Goal: Task Accomplishment & Management: Complete application form

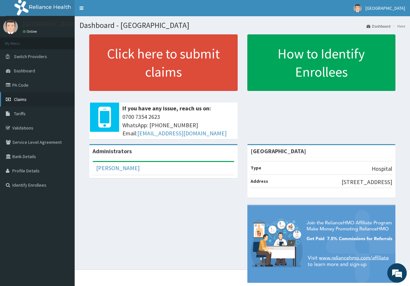
click at [20, 97] on span "Claims" at bounding box center [20, 99] width 13 height 6
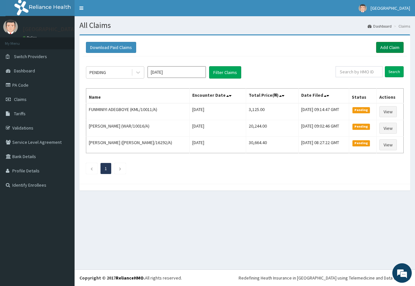
click at [379, 50] on link "Add Claim" at bounding box center [390, 47] width 28 height 11
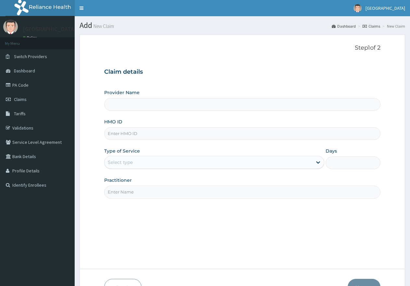
click at [113, 133] on input "HMO ID" at bounding box center [242, 133] width 276 height 13
type input "OMI/10002/A"
type input "[GEOGRAPHIC_DATA]"
type input "OMI/10002/A"
click at [117, 192] on input "Practitioner" at bounding box center [242, 192] width 276 height 13
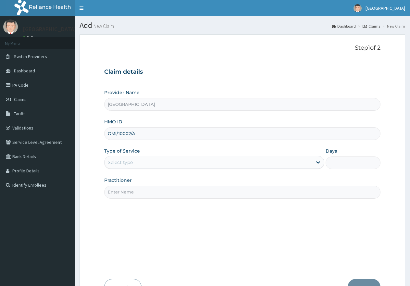
type input "[PERSON_NAME]"
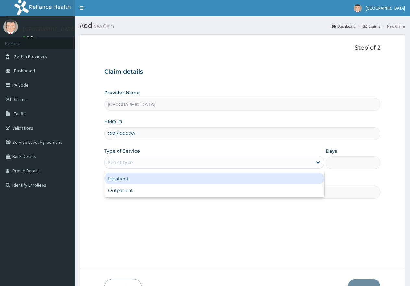
click at [117, 163] on div "Select type" at bounding box center [120, 162] width 25 height 6
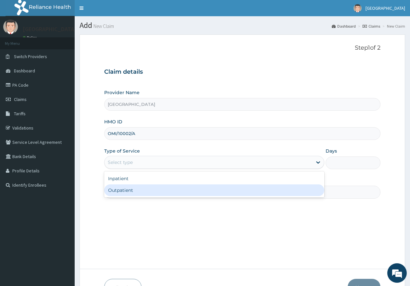
click at [124, 188] on div "Outpatient" at bounding box center [214, 190] width 220 height 12
type input "1"
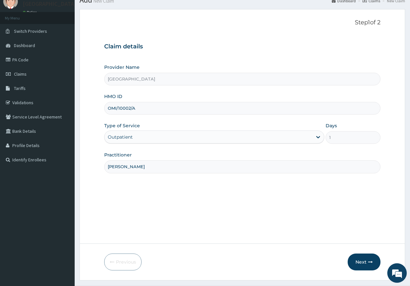
scroll to position [41, 0]
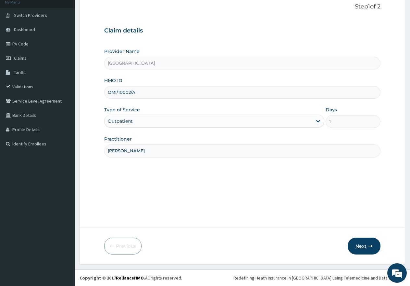
click at [365, 248] on button "Next" at bounding box center [363, 245] width 33 height 17
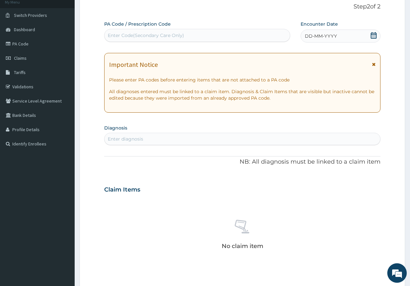
click at [323, 33] on span "DD-MM-YYYY" at bounding box center [321, 36] width 32 height 6
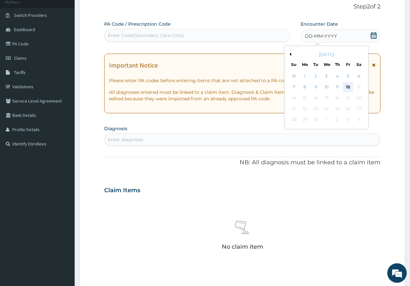
click at [347, 82] on div "12" at bounding box center [348, 87] width 10 height 10
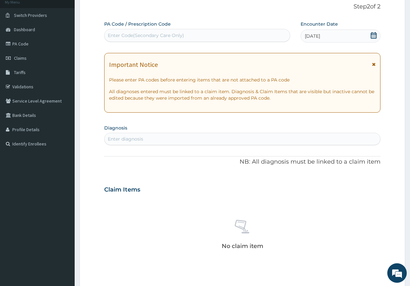
click at [153, 141] on div "Enter diagnosis" at bounding box center [241, 139] width 275 height 10
type input "ALLERGIC REAC"
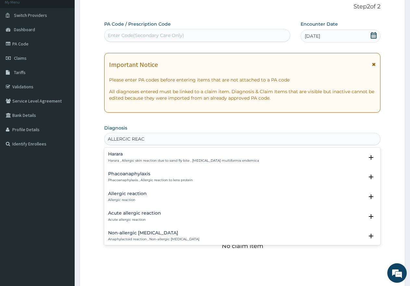
click at [127, 191] on h4 "Allergic reaction" at bounding box center [127, 193] width 39 height 5
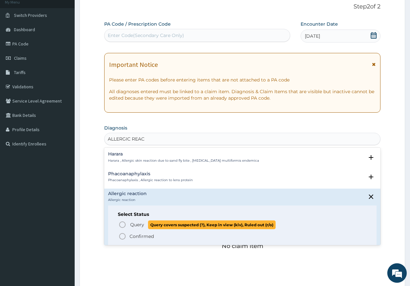
click at [134, 224] on span "Query" at bounding box center [137, 224] width 14 height 6
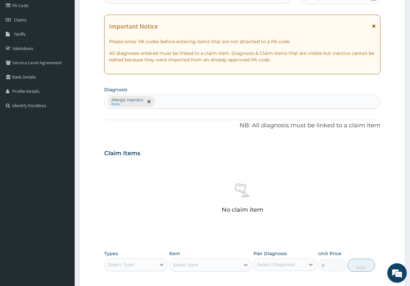
scroll to position [171, 0]
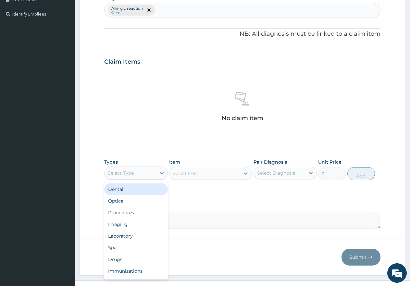
click at [123, 174] on div "Select Type" at bounding box center [121, 173] width 26 height 6
click at [121, 261] on div "Drugs" at bounding box center [136, 259] width 64 height 12
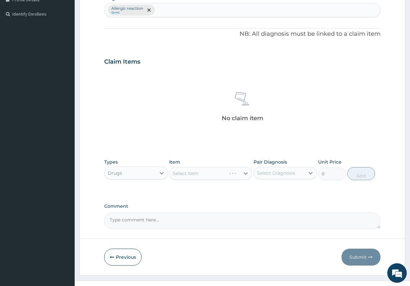
click at [109, 171] on div "Drugs" at bounding box center [115, 173] width 14 height 6
click at [289, 174] on div "Select Diagnosis" at bounding box center [276, 173] width 38 height 6
click at [278, 189] on label "Allergic reaction" at bounding box center [283, 189] width 39 height 6
checkbox input "true"
click at [222, 213] on textarea "Comment" at bounding box center [242, 220] width 276 height 16
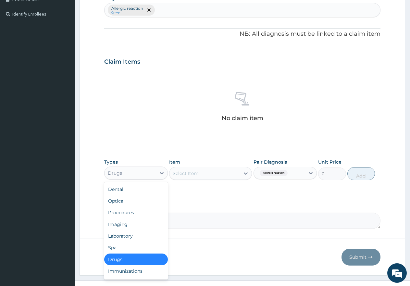
click at [124, 173] on div "Drugs" at bounding box center [129, 173] width 51 height 10
click at [134, 272] on div "Immunizations" at bounding box center [136, 271] width 64 height 12
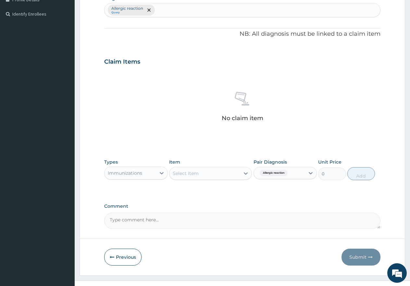
click at [193, 175] on div "Select Item" at bounding box center [186, 173] width 26 height 6
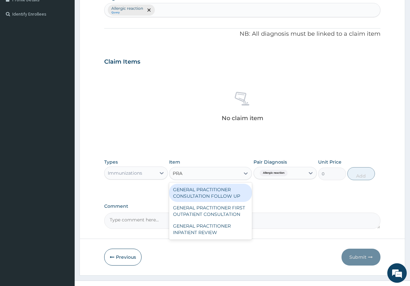
type input "PRAC"
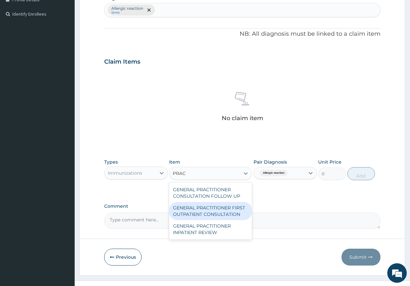
drag, startPoint x: 215, startPoint y: 210, endPoint x: 281, endPoint y: 184, distance: 71.1
click at [215, 209] on div "GENERAL PRACTITIONER FIRST OUTPATIENT CONSULTATION" at bounding box center [210, 211] width 83 height 18
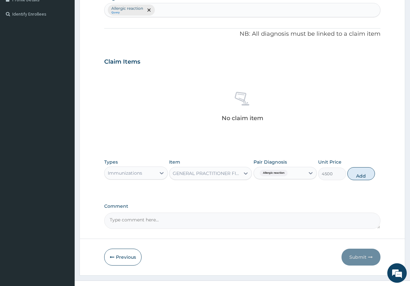
drag, startPoint x: 360, startPoint y: 175, endPoint x: 234, endPoint y: 174, distance: 125.9
click at [359, 175] on button "Add" at bounding box center [361, 173] width 28 height 13
type input "0"
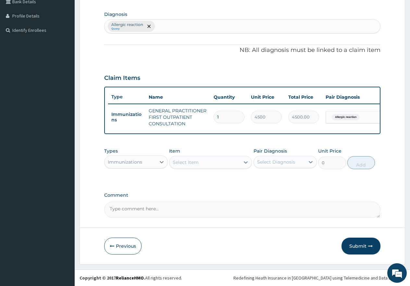
scroll to position [160, 0]
click at [134, 166] on div "Immunizations" at bounding box center [129, 162] width 51 height 10
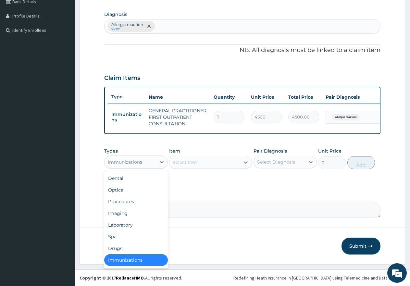
scroll to position [1, 0]
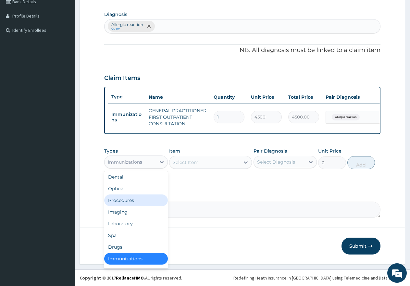
drag, startPoint x: 130, startPoint y: 201, endPoint x: 282, endPoint y: 152, distance: 159.1
click at [136, 199] on div "Procedures" at bounding box center [136, 200] width 64 height 12
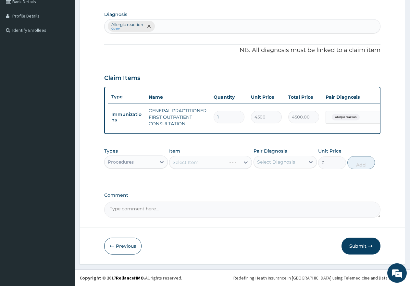
click at [284, 166] on div "Select Diagnosis" at bounding box center [279, 162] width 51 height 10
click at [286, 178] on label "Allergic reaction" at bounding box center [283, 178] width 39 height 6
checkbox input "true"
click at [207, 163] on div "Select Item" at bounding box center [204, 162] width 70 height 10
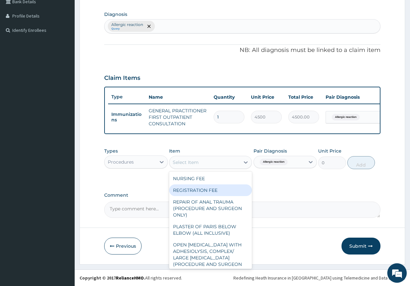
click at [207, 191] on div "REGISTRATION FEE" at bounding box center [210, 190] width 83 height 12
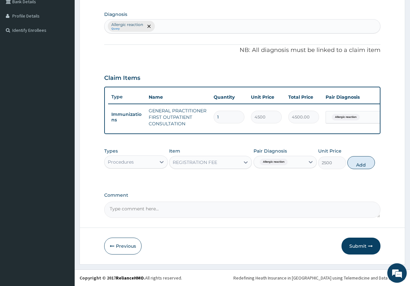
drag, startPoint x: 357, startPoint y: 163, endPoint x: 150, endPoint y: 206, distance: 211.7
click at [355, 163] on button "Add" at bounding box center [361, 162] width 28 height 13
type input "0"
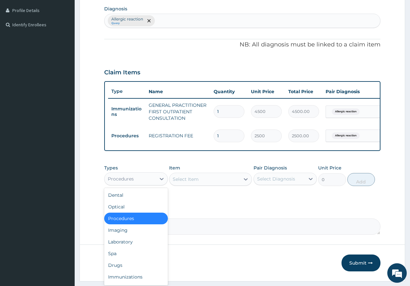
click at [127, 181] on div "Procedures" at bounding box center [121, 178] width 26 height 6
click at [120, 270] on div "Drugs" at bounding box center [136, 265] width 64 height 12
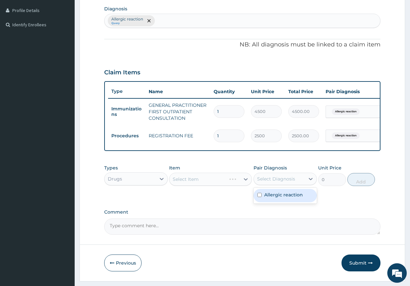
click at [286, 181] on div "Select Diagnosis" at bounding box center [276, 178] width 38 height 6
click at [282, 198] on label "Allergic reaction" at bounding box center [283, 194] width 39 height 6
checkbox input "true"
click at [210, 184] on div "Select Item" at bounding box center [204, 179] width 70 height 10
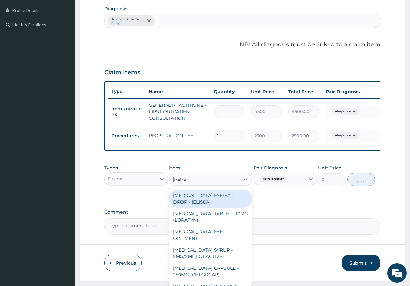
type input "LORAT"
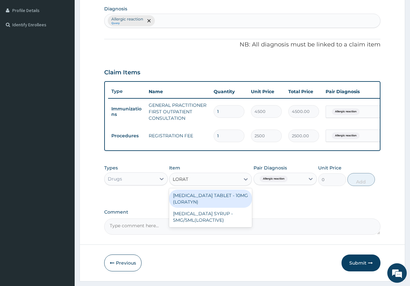
click at [208, 203] on div "[MEDICAL_DATA] TABLET - 10MG (LORATYN)" at bounding box center [210, 198] width 83 height 18
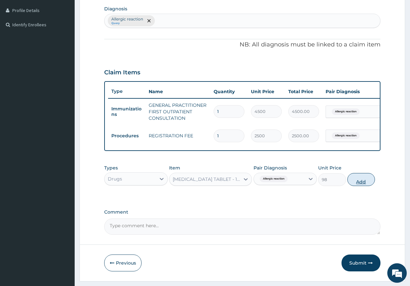
click at [362, 183] on button "Add" at bounding box center [361, 179] width 28 height 13
type input "0"
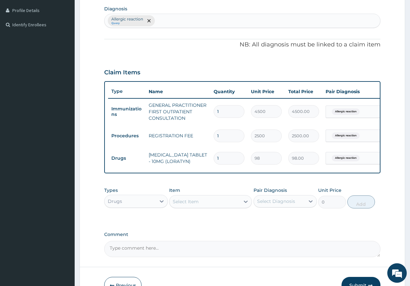
click at [215, 205] on div "Select Item" at bounding box center [204, 201] width 70 height 10
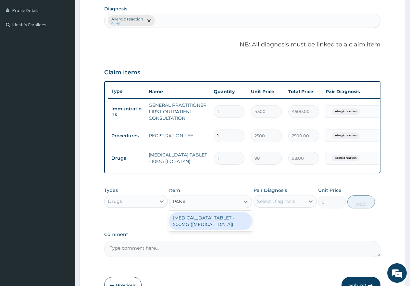
type input "PANAD"
drag, startPoint x: 209, startPoint y: 227, endPoint x: 284, endPoint y: 192, distance: 83.4
click at [212, 224] on div "[MEDICAL_DATA] TABLET - 500MG ([MEDICAL_DATA])" at bounding box center [210, 221] width 83 height 18
type input "42"
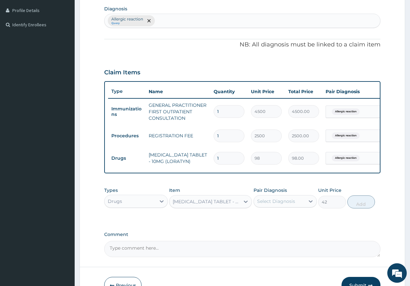
click at [279, 204] on div "Select Diagnosis" at bounding box center [276, 201] width 38 height 6
click at [281, 220] on label "Allergic reaction" at bounding box center [283, 217] width 39 height 6
checkbox input "true"
click at [349, 208] on button "Add" at bounding box center [361, 201] width 28 height 13
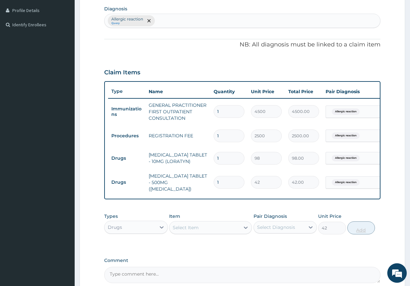
type input "0"
type input "18"
type input "756.00"
type input "18"
click at [226, 160] on input "1" at bounding box center [228, 158] width 31 height 13
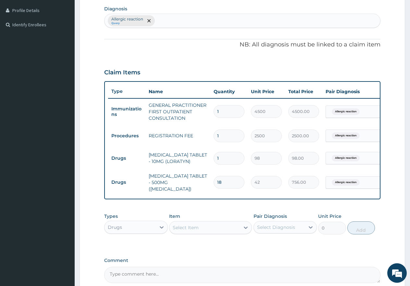
type input "0.00"
type input "5"
type input "490.00"
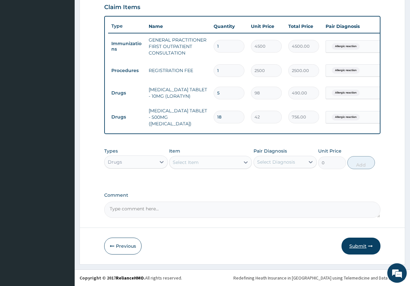
type input "5"
click at [356, 244] on button "Submit" at bounding box center [360, 245] width 39 height 17
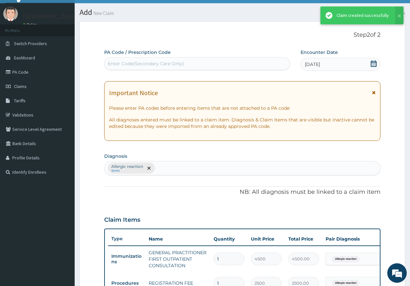
scroll to position [227, 0]
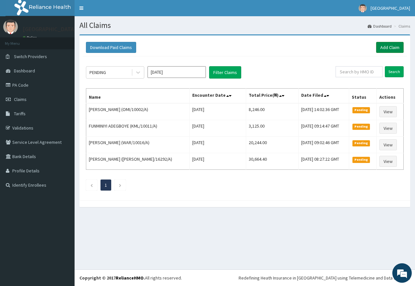
click at [395, 46] on link "Add Claim" at bounding box center [390, 47] width 28 height 11
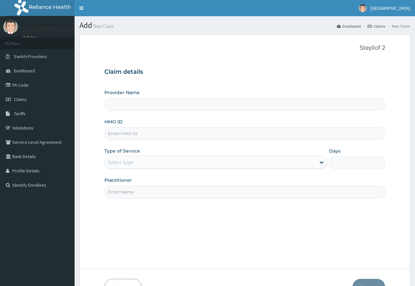
type input "[GEOGRAPHIC_DATA]"
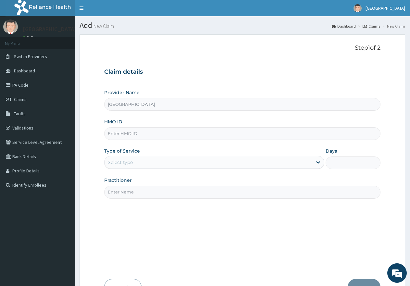
click at [122, 132] on input "HMO ID" at bounding box center [242, 133] width 276 height 13
paste input "ZNF/10044/A"
type input "ZNF/10044/A"
click at [119, 161] on div "Select type" at bounding box center [120, 162] width 25 height 6
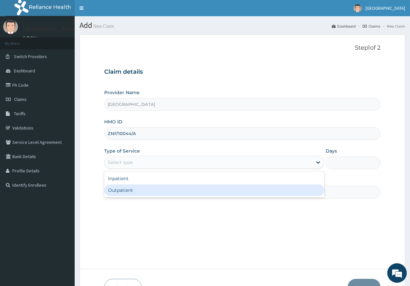
click at [123, 187] on div "Outpatient" at bounding box center [214, 190] width 220 height 12
type input "1"
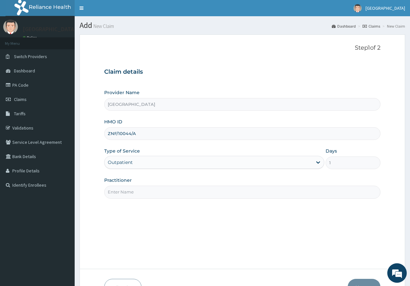
click at [132, 192] on input "Practitioner" at bounding box center [242, 192] width 276 height 13
type input "[PERSON_NAME]"
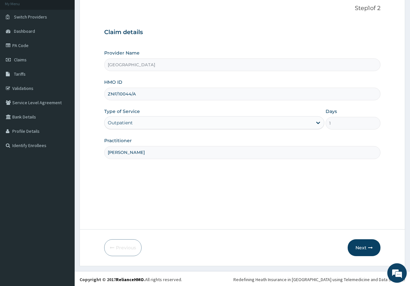
scroll to position [41, 0]
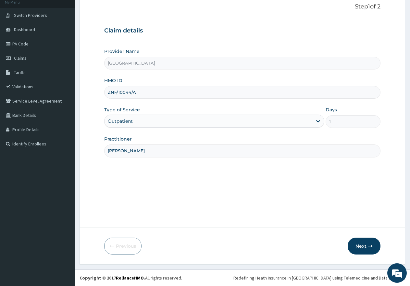
click at [350, 247] on button "Next" at bounding box center [363, 245] width 33 height 17
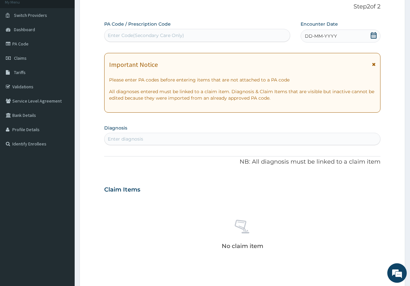
click at [323, 38] on span "DD-MM-YYYY" at bounding box center [321, 36] width 32 height 6
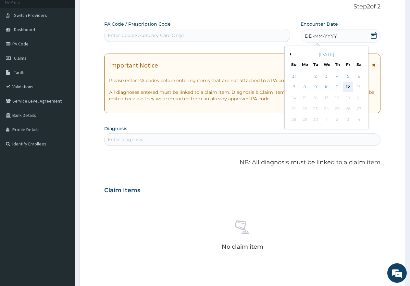
click at [345, 87] on div "12" at bounding box center [348, 87] width 10 height 10
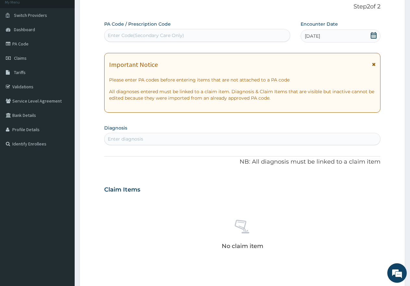
click at [131, 140] on div "Enter diagnosis" at bounding box center [125, 139] width 35 height 6
type input "E"
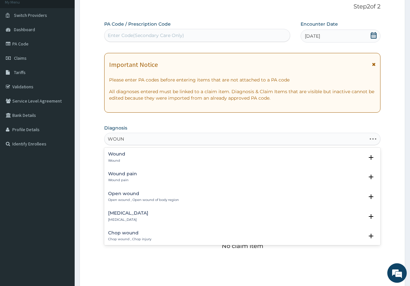
type input "WOUND"
click at [132, 195] on h4 "Open wound" at bounding box center [143, 193] width 71 height 5
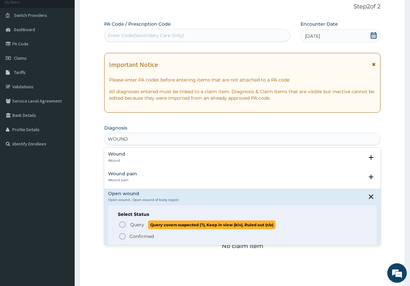
click at [137, 226] on span "Query" at bounding box center [137, 224] width 14 height 6
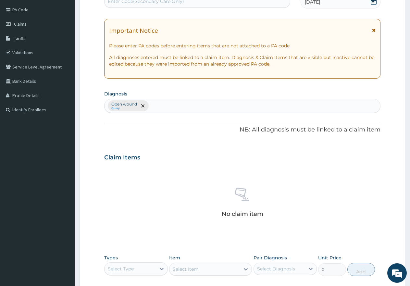
scroll to position [182, 0]
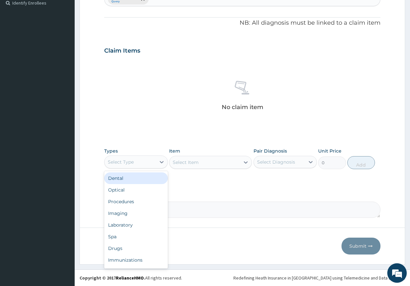
click at [122, 160] on div "Select Type" at bounding box center [121, 162] width 26 height 6
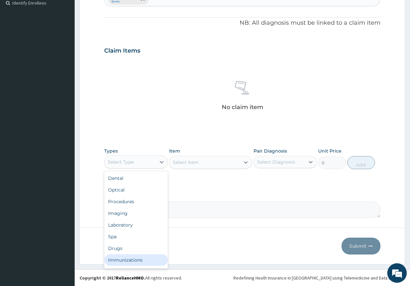
click at [135, 260] on div "Immunizations" at bounding box center [136, 260] width 64 height 12
click at [121, 162] on div "Immunizations" at bounding box center [125, 162] width 34 height 6
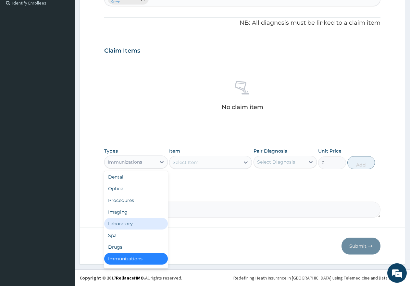
click at [117, 225] on div "Laboratory" at bounding box center [136, 224] width 64 height 12
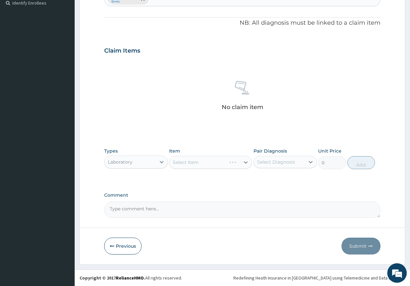
click at [289, 161] on div "Select Diagnosis" at bounding box center [276, 162] width 38 height 6
click at [278, 179] on label "Open wound" at bounding box center [279, 178] width 31 height 6
checkbox input "true"
click at [196, 163] on div "Select Item" at bounding box center [210, 162] width 83 height 13
click at [190, 163] on div "Select Item" at bounding box center [186, 162] width 26 height 6
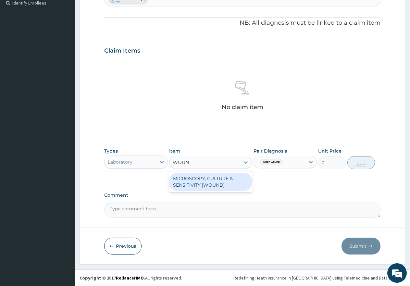
type input "WOUND"
drag, startPoint x: 191, startPoint y: 178, endPoint x: 310, endPoint y: 161, distance: 120.6
click at [191, 178] on div "MICROSCOPY, CULTURE & SENSITIVITY [WOUND]" at bounding box center [210, 182] width 83 height 18
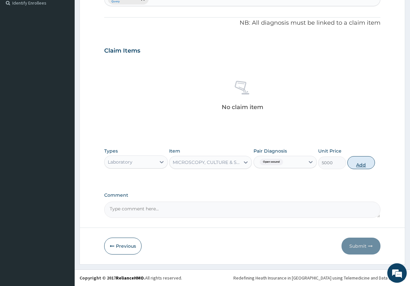
click at [359, 161] on button "Add" at bounding box center [361, 162] width 28 height 13
type input "0"
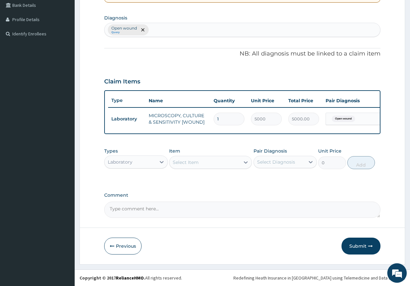
click at [126, 163] on div "Laboratory" at bounding box center [120, 162] width 25 height 6
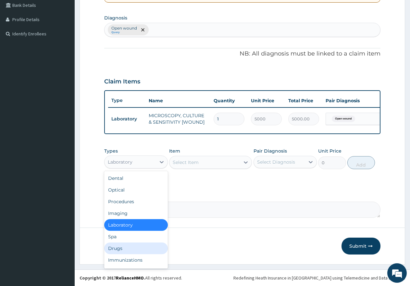
click at [123, 245] on div "Drugs" at bounding box center [136, 248] width 64 height 12
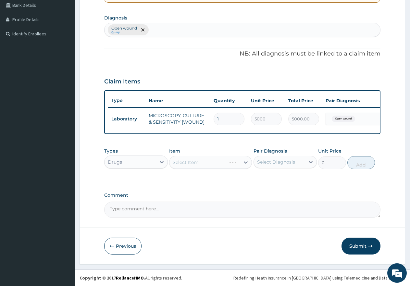
click at [278, 163] on div "Select Diagnosis" at bounding box center [276, 162] width 38 height 6
click at [278, 177] on label "Open wound" at bounding box center [279, 178] width 31 height 6
checkbox input "true"
click at [194, 160] on div "Select Item" at bounding box center [186, 162] width 26 height 6
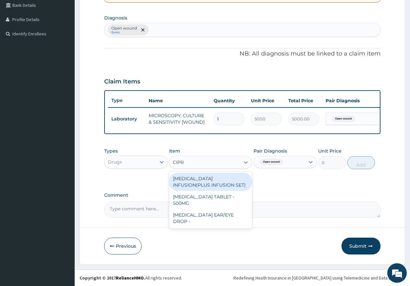
type input "[MEDICAL_DATA]"
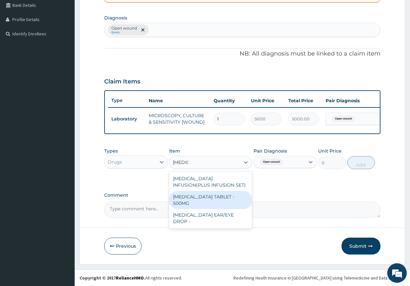
click at [204, 194] on div "[MEDICAL_DATA] TABLET - 500MG" at bounding box center [210, 200] width 83 height 18
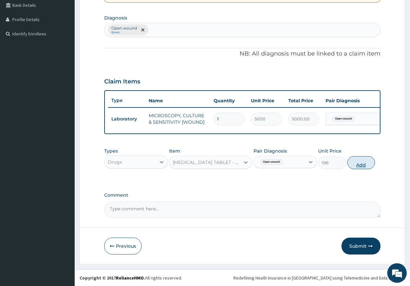
click at [361, 164] on button "Add" at bounding box center [361, 162] width 28 height 13
type input "0"
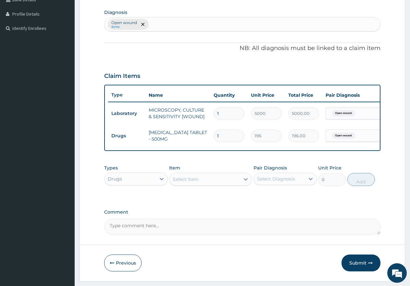
type input "10"
type input "1960.00"
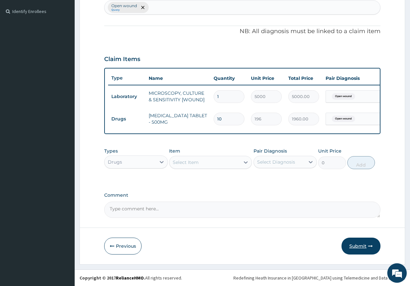
type input "10"
click at [351, 245] on button "Submit" at bounding box center [360, 245] width 39 height 17
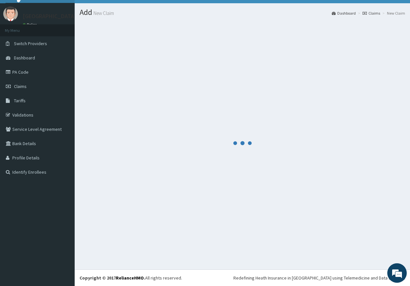
scroll to position [13, 0]
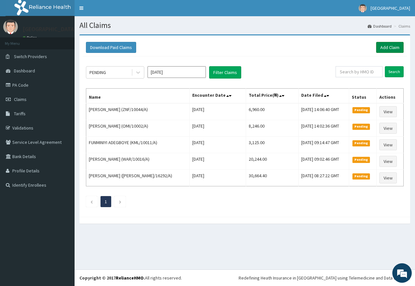
click at [402, 49] on link "Add Claim" at bounding box center [390, 47] width 28 height 11
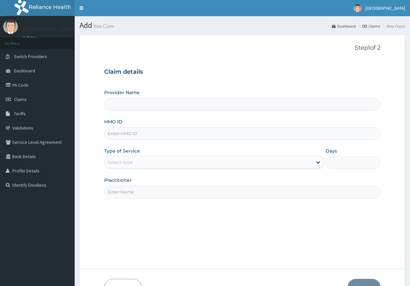
type input "[GEOGRAPHIC_DATA]"
type input "IFS/10131/C"
click at [126, 161] on div "Select type" at bounding box center [120, 162] width 25 height 6
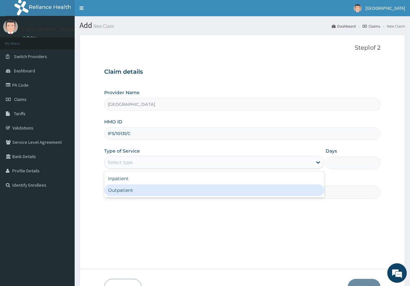
click at [119, 189] on div "Outpatient" at bounding box center [214, 190] width 220 height 12
type input "1"
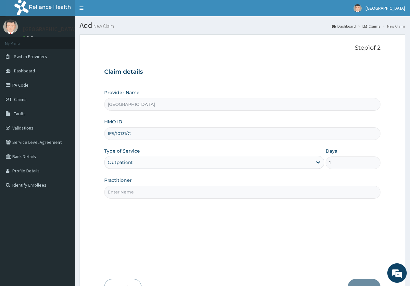
drag, startPoint x: 127, startPoint y: 192, endPoint x: 134, endPoint y: 197, distance: 8.6
click at [127, 192] on input "Practitioner" at bounding box center [242, 192] width 276 height 13
type input "[PERSON_NAME]"
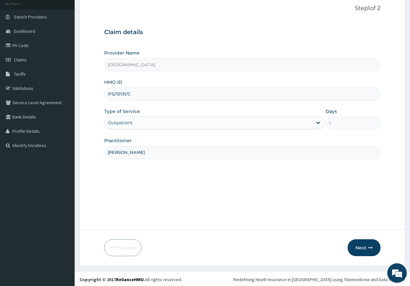
scroll to position [41, 0]
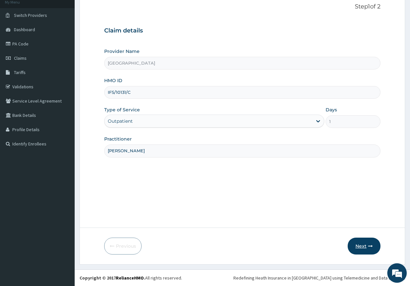
click at [358, 245] on button "Next" at bounding box center [363, 245] width 33 height 17
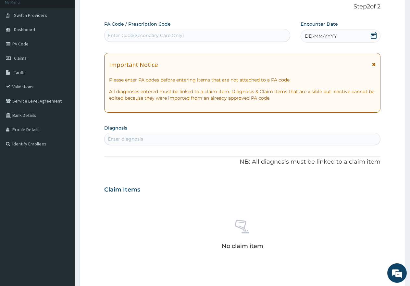
click at [331, 38] on span "DD-MM-YYYY" at bounding box center [321, 36] width 32 height 6
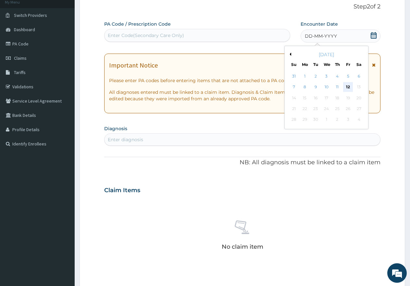
click at [347, 86] on div "12" at bounding box center [348, 87] width 10 height 10
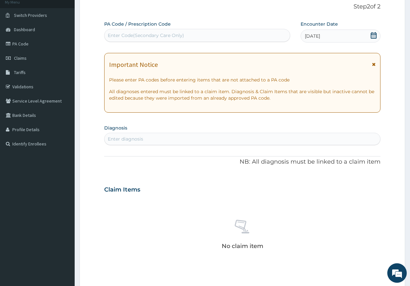
click at [154, 139] on div "Enter diagnosis" at bounding box center [241, 139] width 275 height 10
type input "EAR PA"
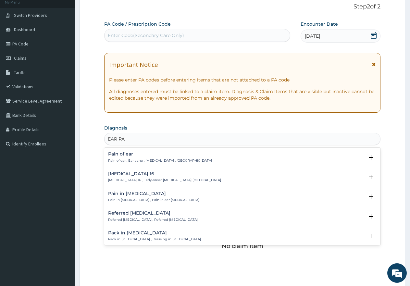
scroll to position [0, 0]
click at [126, 160] on p "Pain of ear , Ear ache , Earache , Otalgia" at bounding box center [160, 160] width 104 height 5
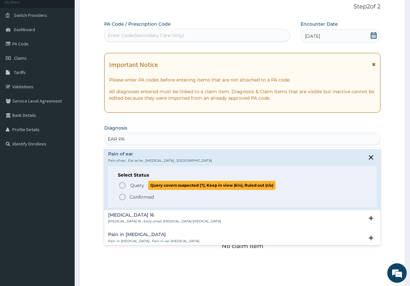
click at [132, 185] on span "Query" at bounding box center [137, 185] width 14 height 6
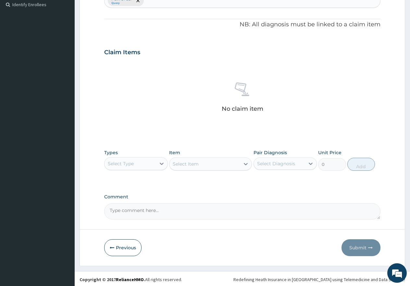
scroll to position [182, 0]
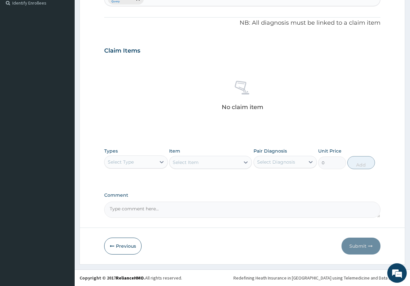
click at [133, 169] on div "Types Select Type Item Select Item Pair Diagnosis Select Diagnosis Unit Price 0…" at bounding box center [242, 158] width 276 height 28
click at [135, 162] on div "Select Type" at bounding box center [129, 162] width 51 height 10
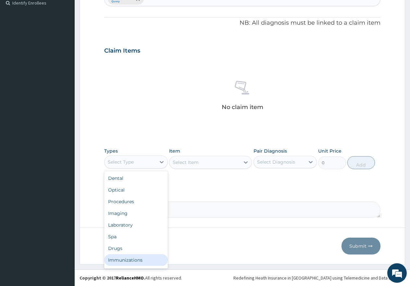
click at [135, 259] on div "Immunizations" at bounding box center [136, 260] width 64 height 12
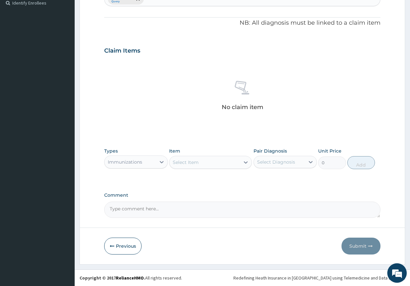
click at [192, 162] on div "Select Item" at bounding box center [186, 162] width 26 height 6
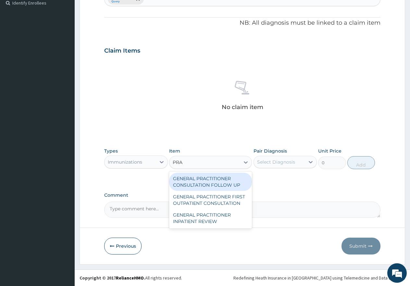
type input "PRAC"
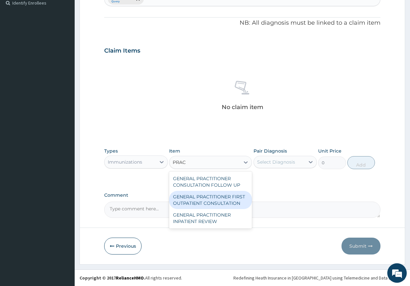
drag, startPoint x: 193, startPoint y: 195, endPoint x: 217, endPoint y: 190, distance: 24.2
click at [193, 195] on div "GENERAL PRACTITIONER FIRST OUTPATIENT CONSULTATION" at bounding box center [210, 200] width 83 height 18
type input "4500"
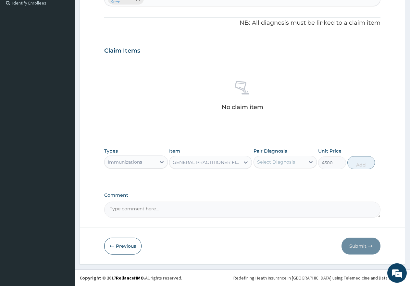
click at [283, 157] on div "Select Diagnosis" at bounding box center [279, 162] width 51 height 10
click at [274, 179] on label "Pain of ear" at bounding box center [276, 178] width 25 height 6
checkbox input "true"
click at [361, 166] on button "Add" at bounding box center [361, 162] width 28 height 13
type input "0"
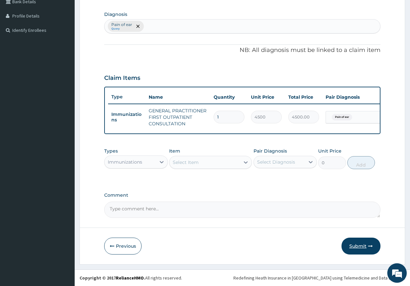
click at [357, 245] on button "Submit" at bounding box center [360, 245] width 39 height 17
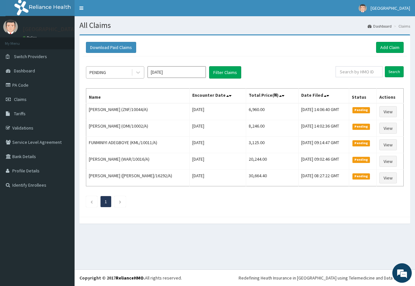
click at [108, 73] on div "PENDING" at bounding box center [108, 72] width 45 height 10
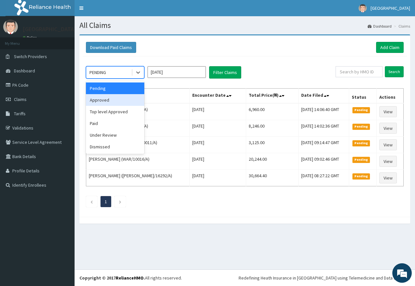
click at [115, 102] on div "Approved" at bounding box center [115, 100] width 58 height 12
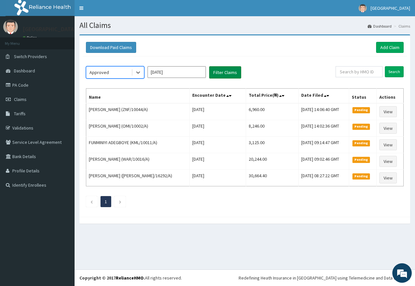
click at [223, 71] on button "Filter Claims" at bounding box center [225, 72] width 32 height 12
